Goal: Transaction & Acquisition: Purchase product/service

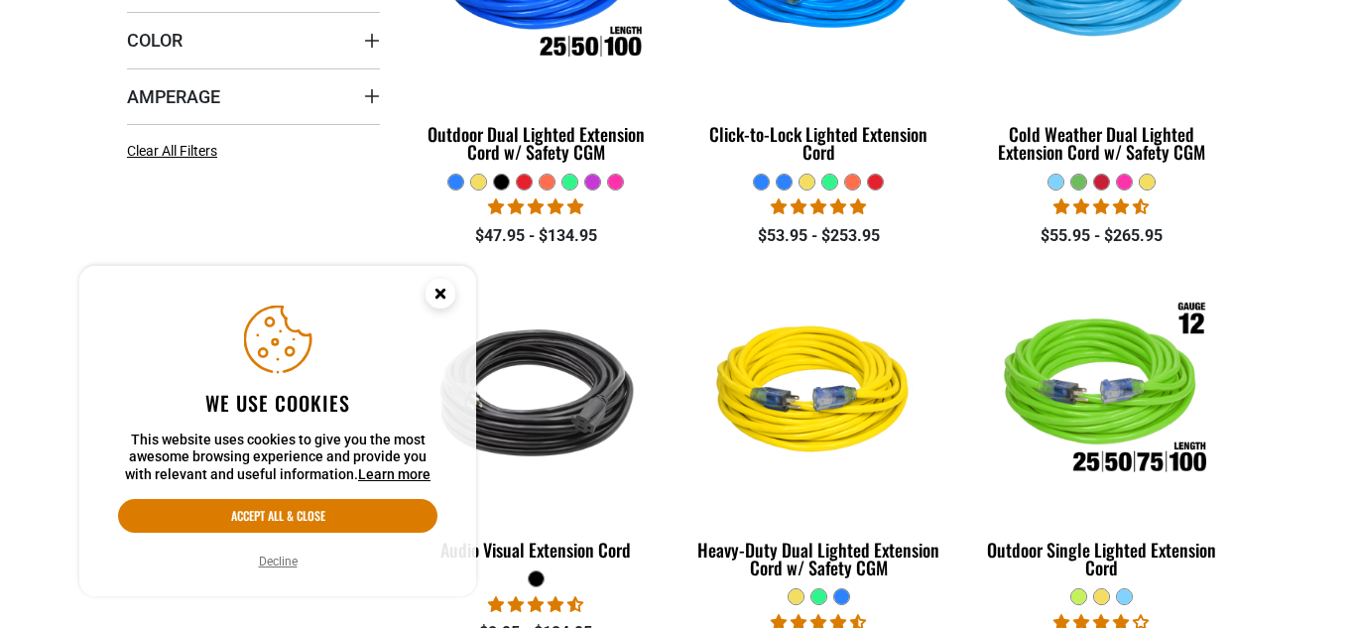
click at [443, 295] on icon "Cookie Consent" at bounding box center [439, 293] width 7 height 7
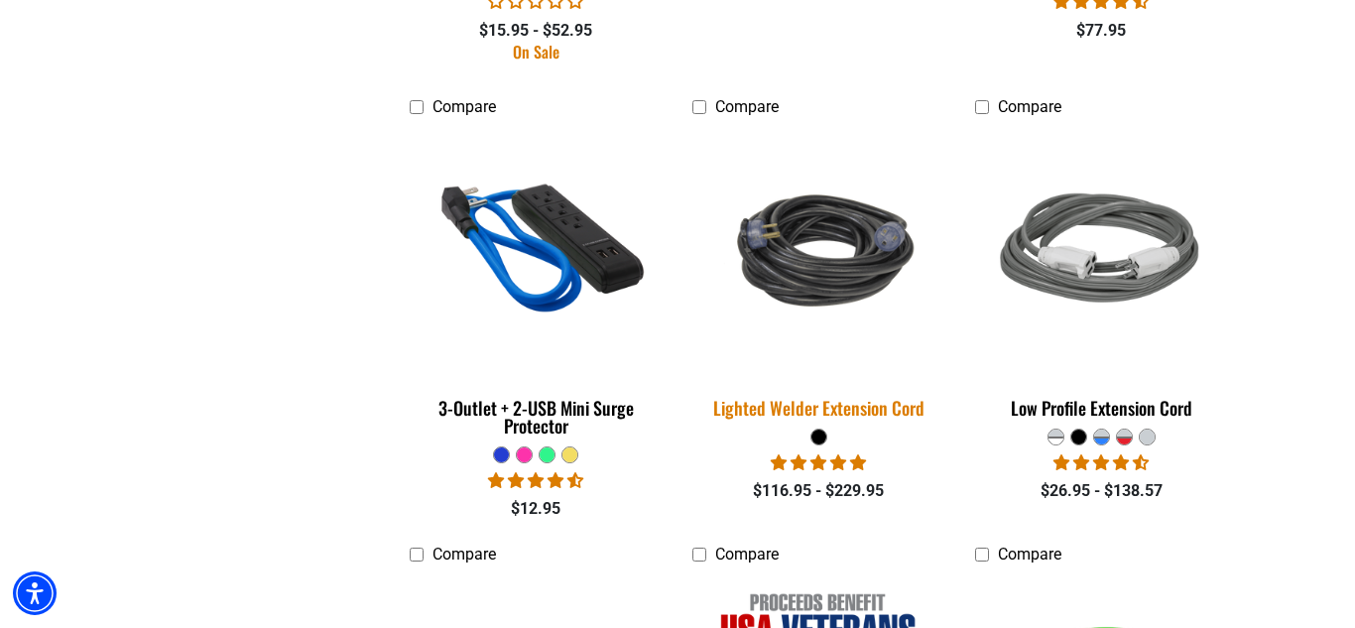
scroll to position [3208, 0]
click at [797, 248] on img at bounding box center [818, 250] width 278 height 170
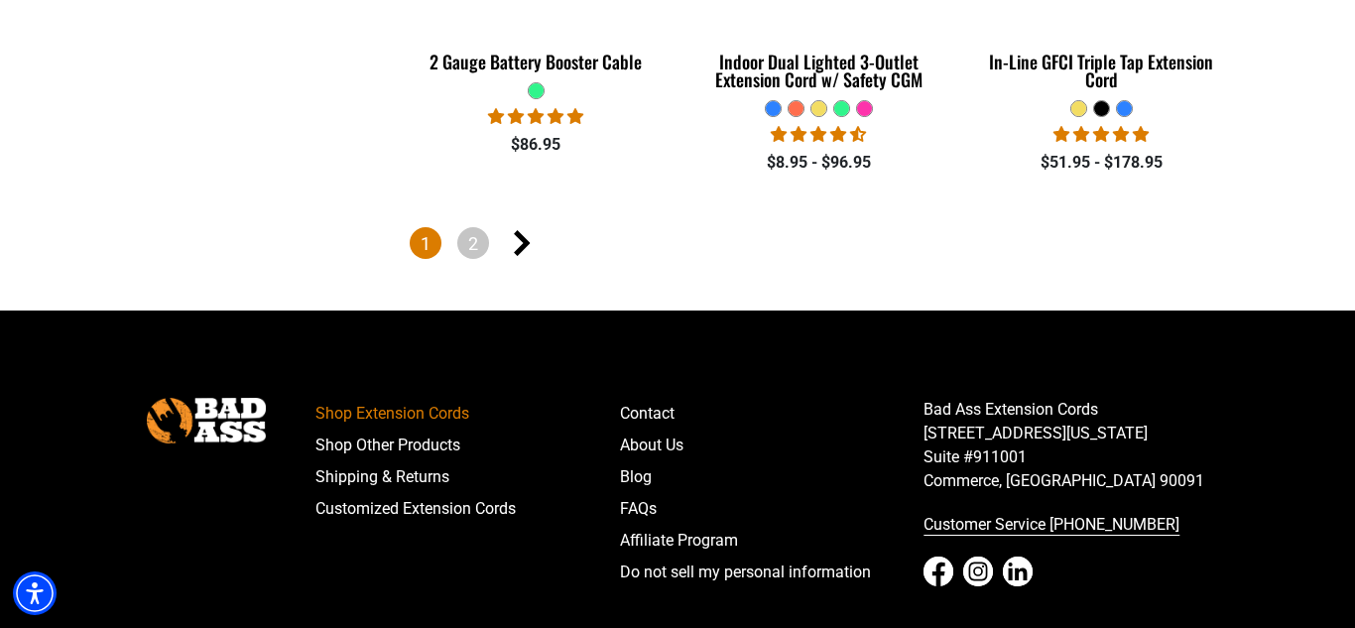
scroll to position [4927, 0]
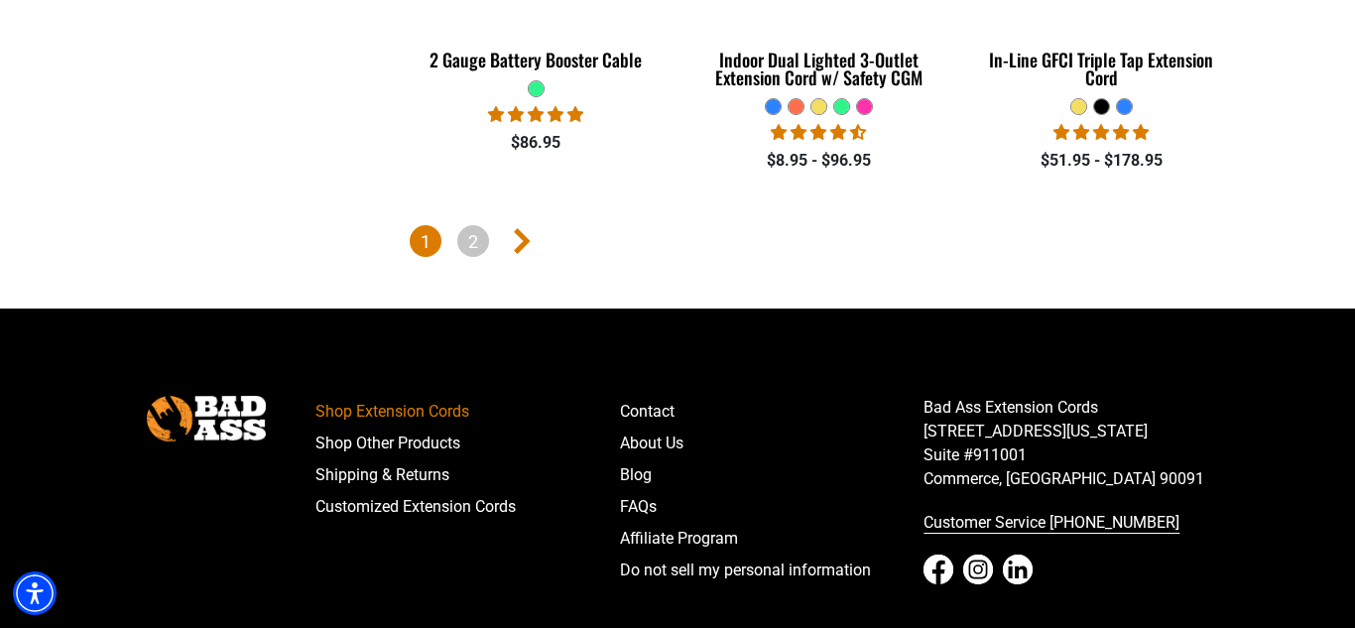
click at [517, 238] on icon "Next page" at bounding box center [522, 241] width 17 height 26
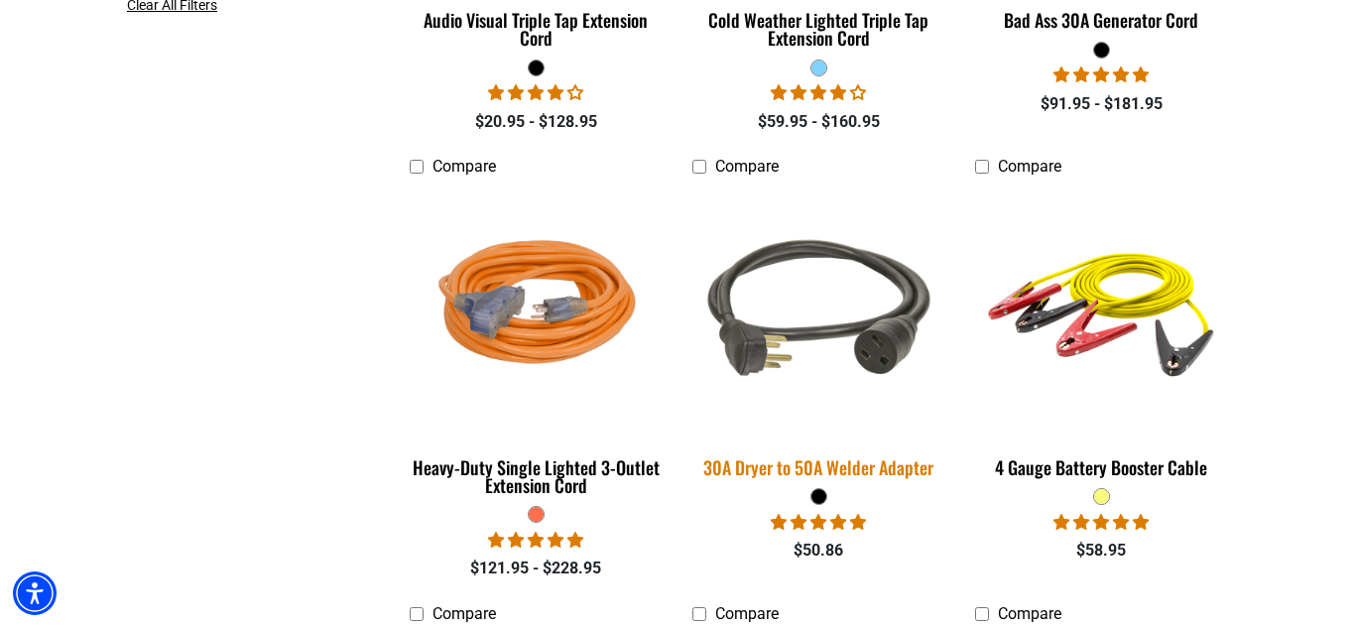
scroll to position [880, 0]
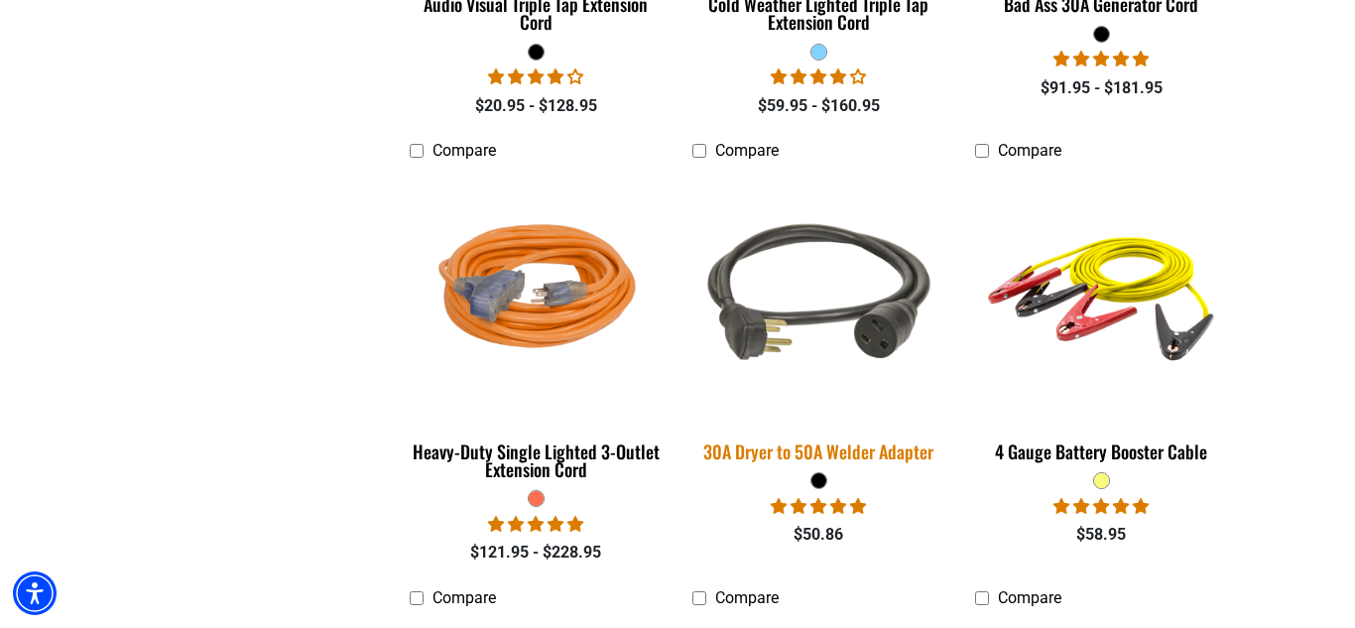
click at [780, 350] on img at bounding box center [818, 295] width 278 height 254
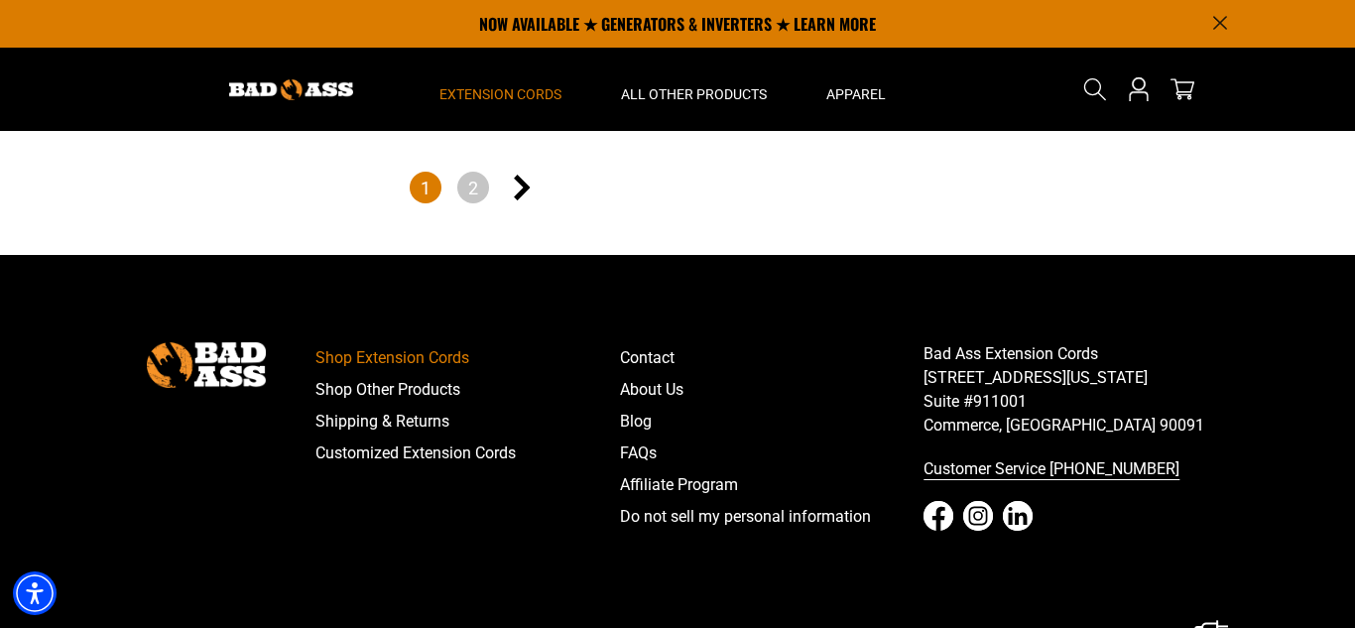
scroll to position [4963, 0]
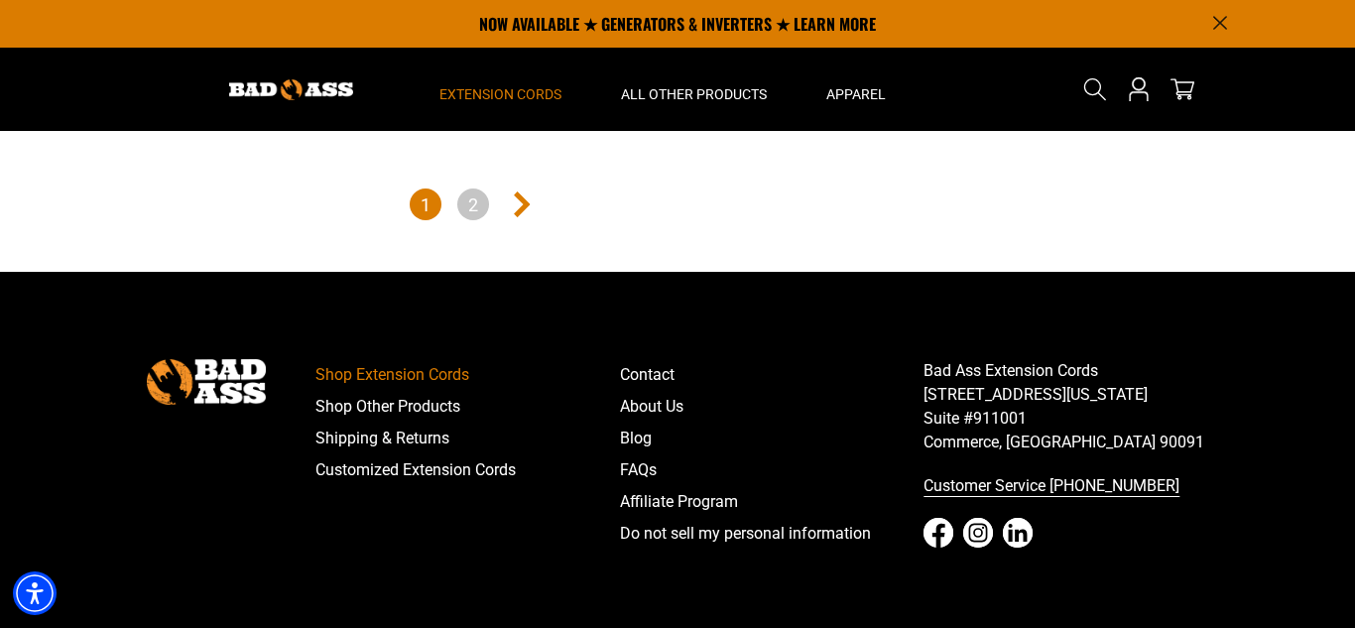
click at [527, 202] on icon "Next page" at bounding box center [522, 204] width 17 height 26
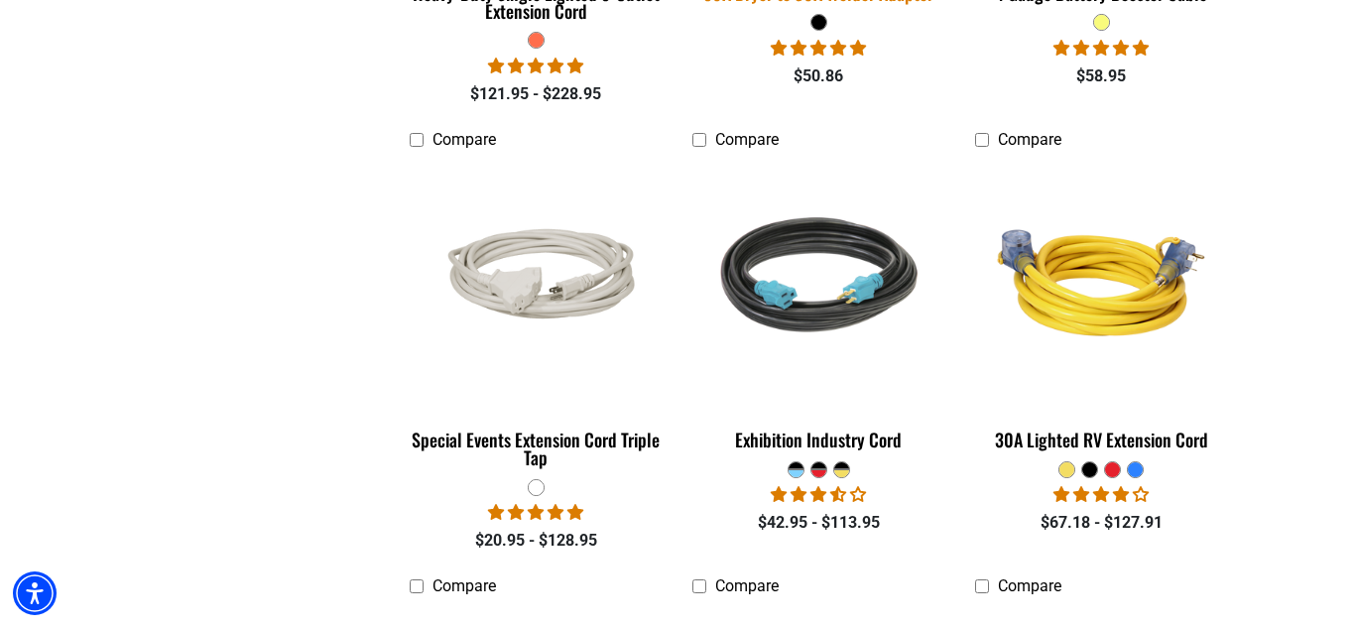
scroll to position [1337, 0]
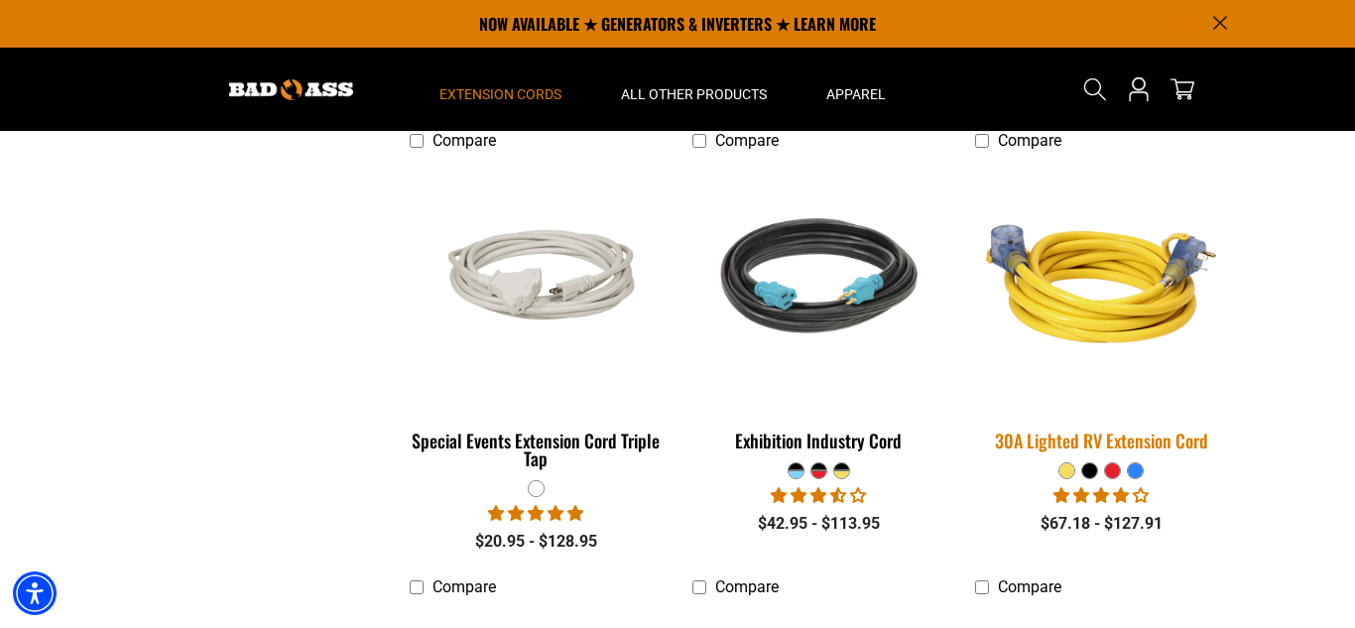
click at [1048, 443] on div "30A Lighted RV Extension Cord" at bounding box center [1101, 440] width 253 height 18
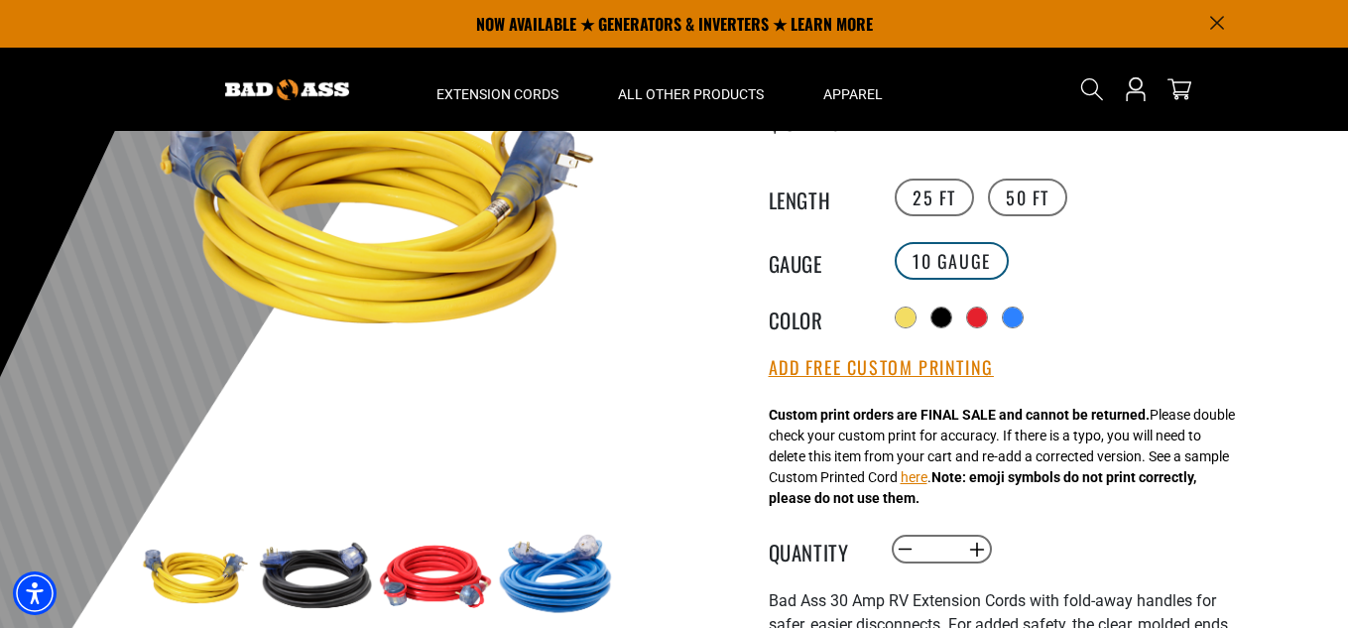
scroll to position [105, 0]
